Goal: Task Accomplishment & Management: Manage account settings

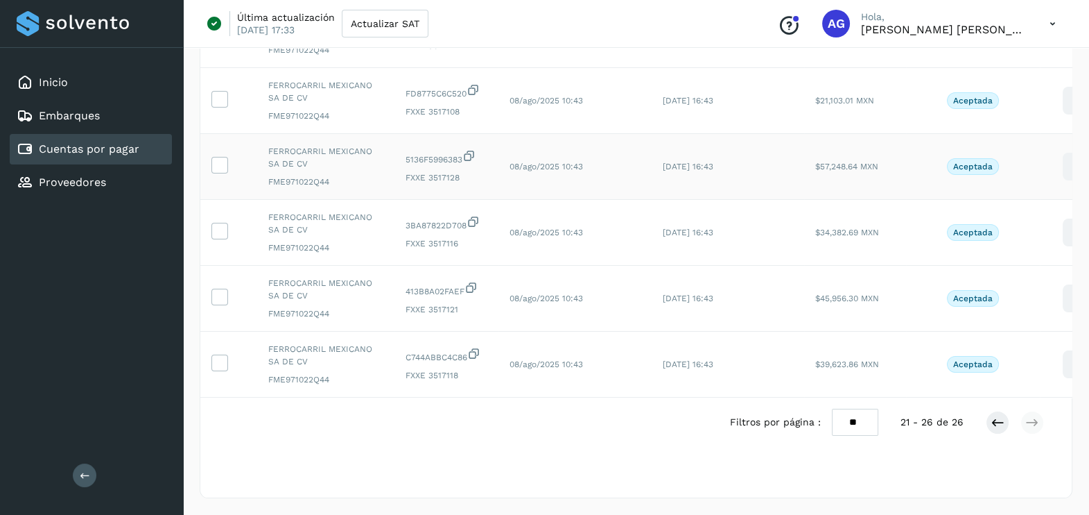
scroll to position [202, 0]
click at [91, 88] on div "Inicio" at bounding box center [91, 82] width 162 height 31
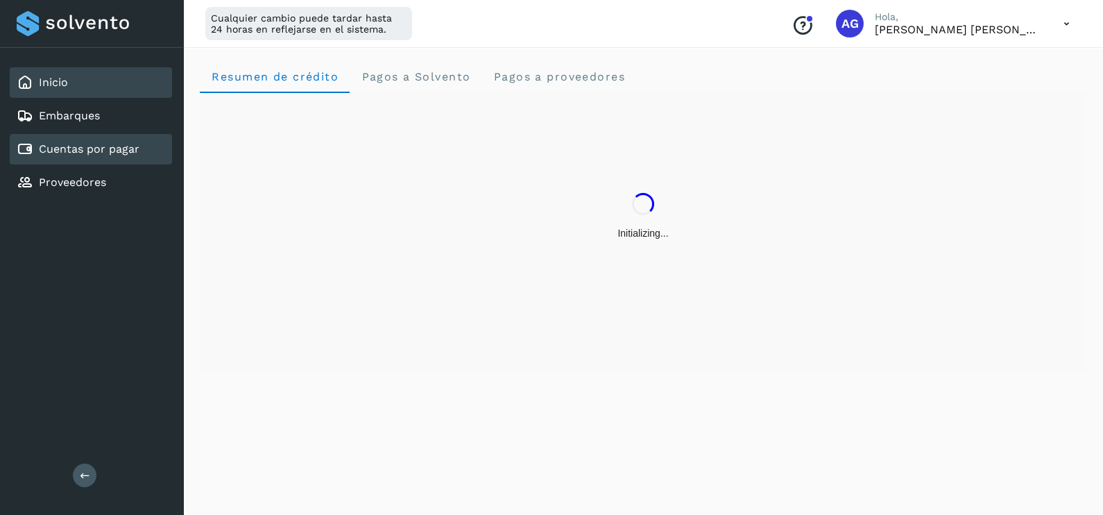
click at [86, 143] on link "Cuentas por pagar" at bounding box center [89, 148] width 101 height 13
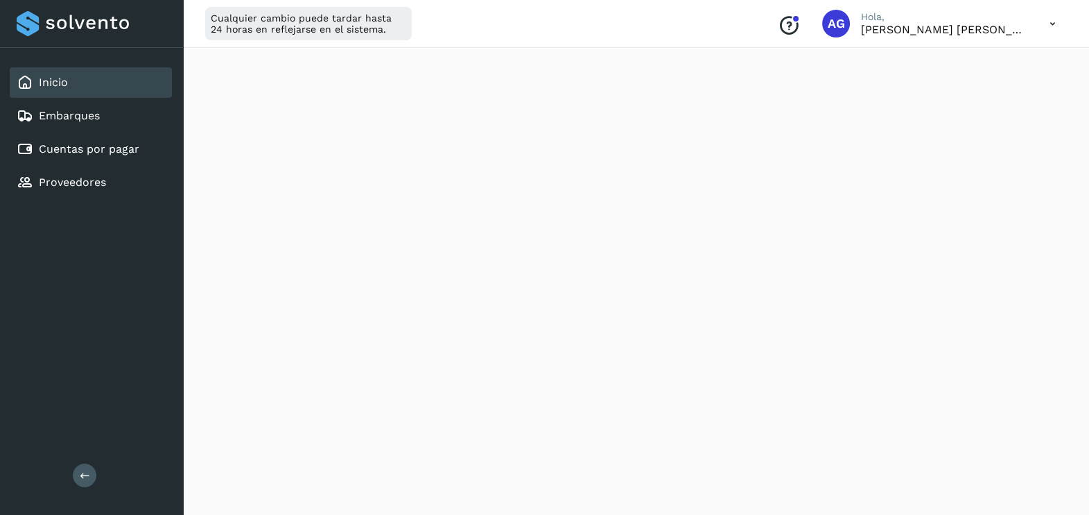
scroll to position [537, 0]
click at [1047, 22] on icon at bounding box center [1053, 24] width 28 height 28
click at [942, 90] on div "Cerrar sesión" at bounding box center [983, 89] width 165 height 26
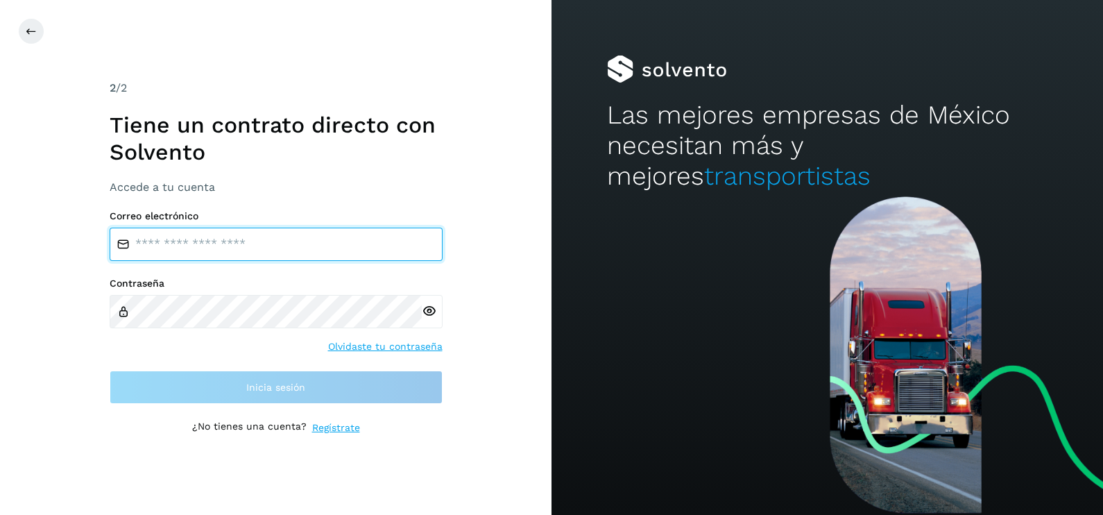
type input "**********"
